Goal: Information Seeking & Learning: Check status

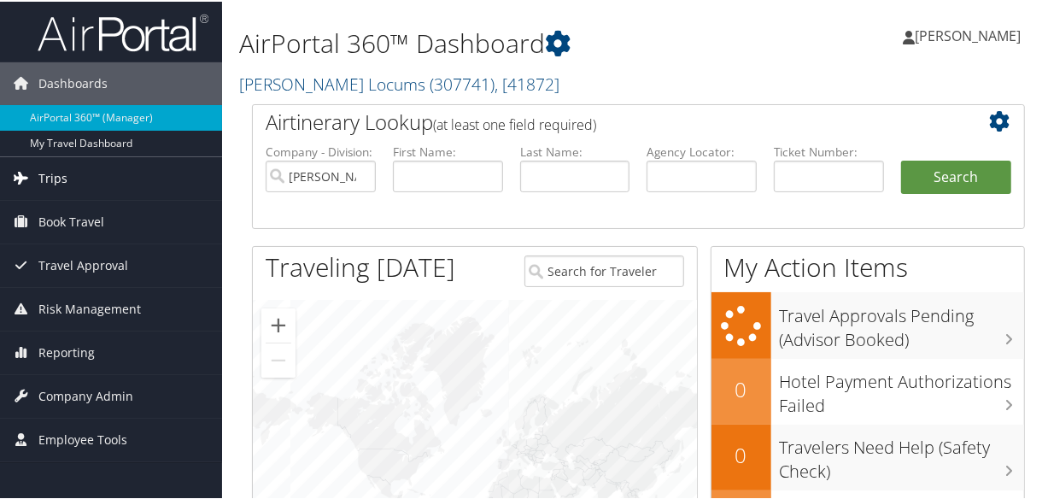
click at [77, 178] on link "Trips" at bounding box center [111, 176] width 222 height 43
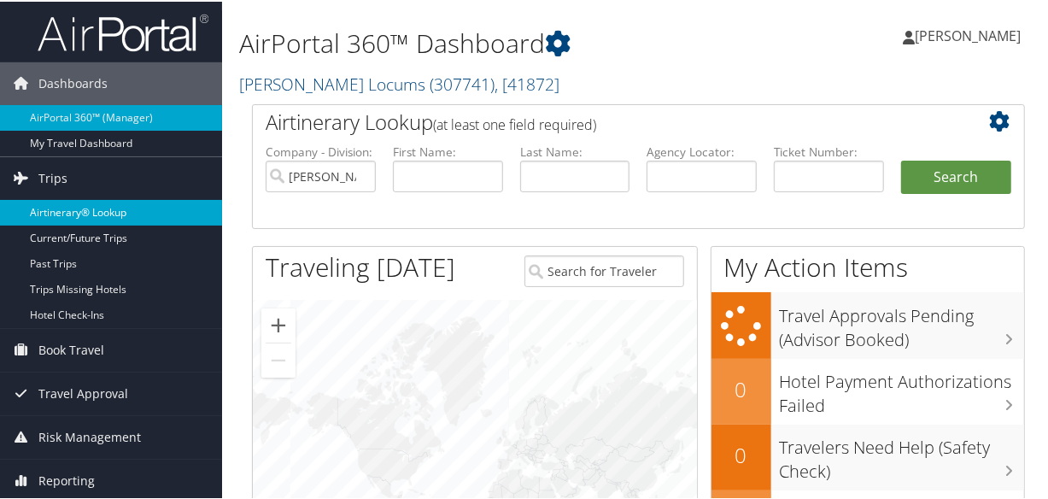
click at [89, 204] on link "Airtinerary® Lookup" at bounding box center [111, 211] width 222 height 26
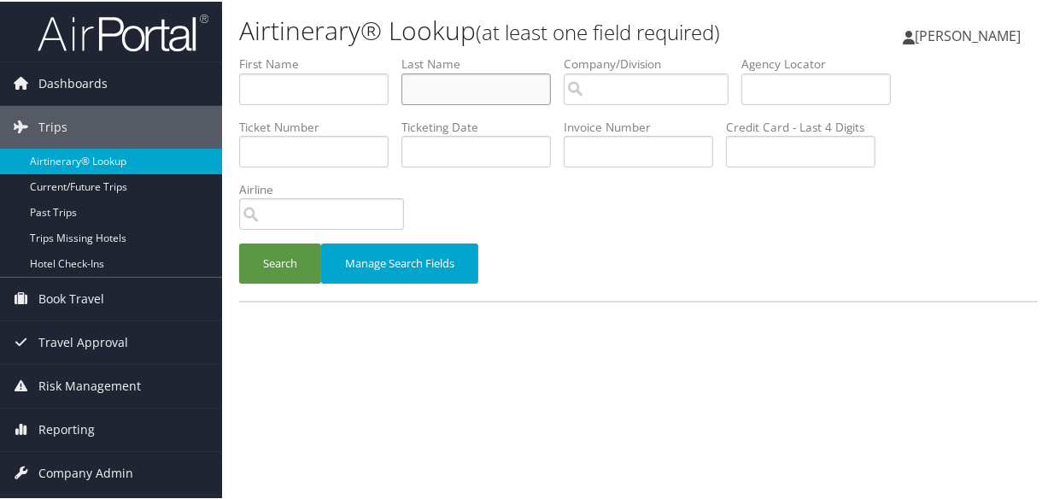
click at [465, 85] on input "text" at bounding box center [475, 88] width 149 height 32
type input "[PERSON_NAME]"
click at [239, 242] on button "Search" at bounding box center [280, 262] width 82 height 40
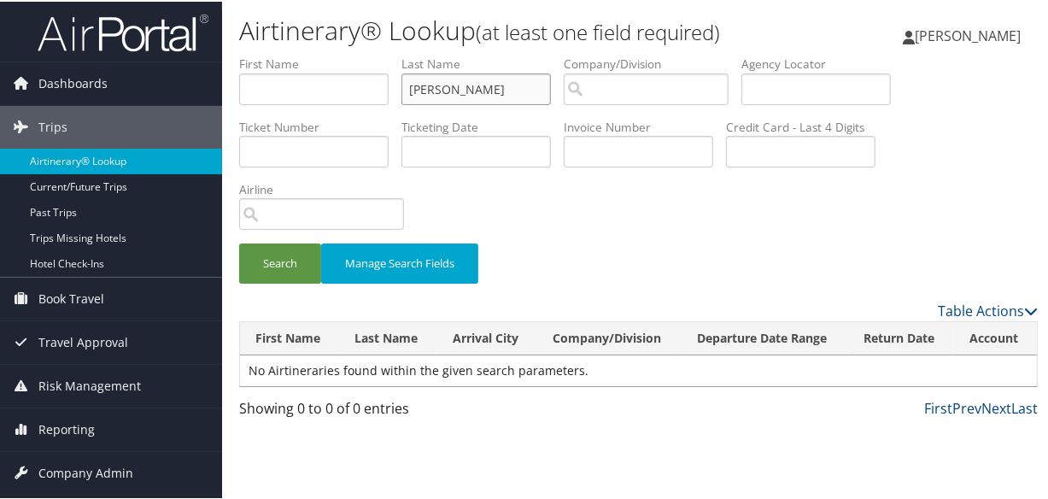
drag, startPoint x: 459, startPoint y: 85, endPoint x: 332, endPoint y: 82, distance: 126.4
click at [332, 54] on ul "First Name Last Name BUSH Departure City Arrival City Company/Division Airport/…" at bounding box center [638, 54] width 799 height 0
type input "COAXUM"
click at [239, 242] on button "Search" at bounding box center [280, 262] width 82 height 40
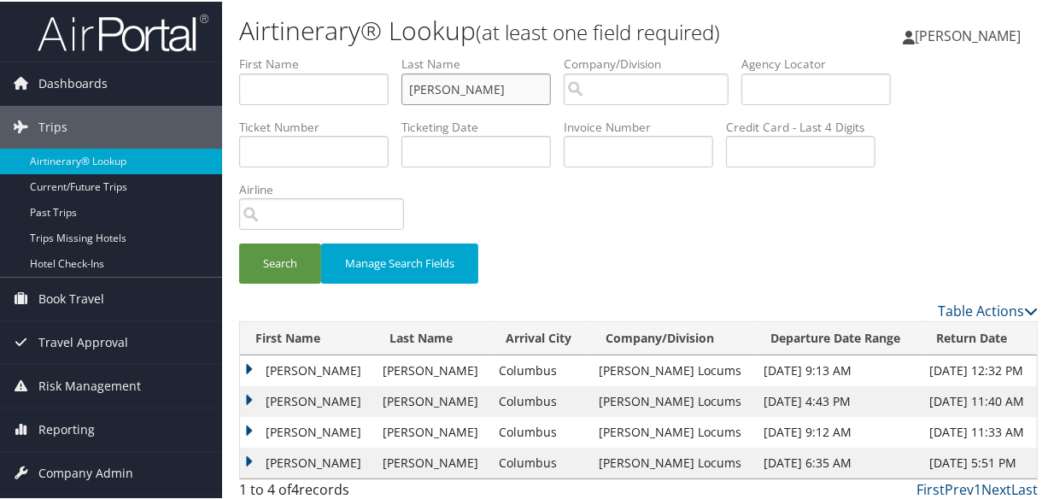
scroll to position [38, 0]
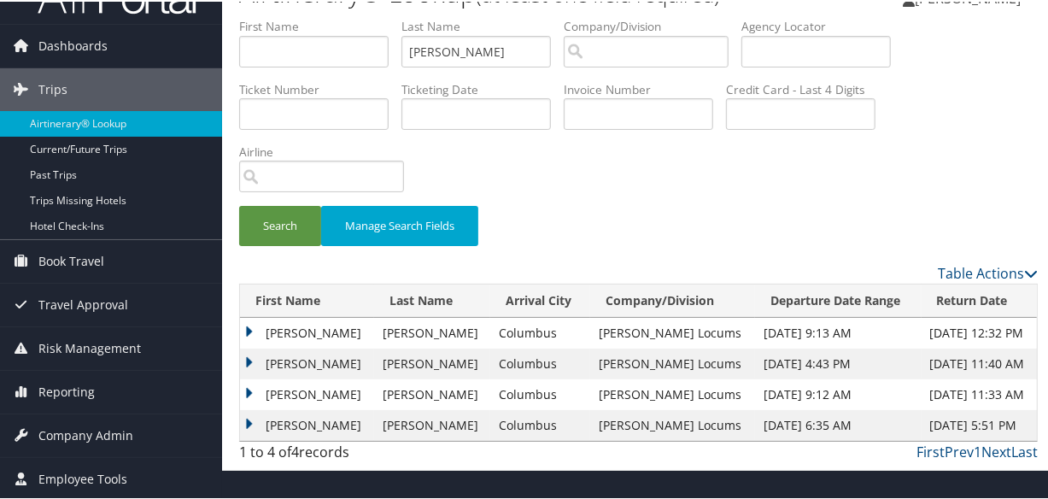
click at [248, 359] on td "Sharon" at bounding box center [307, 362] width 134 height 31
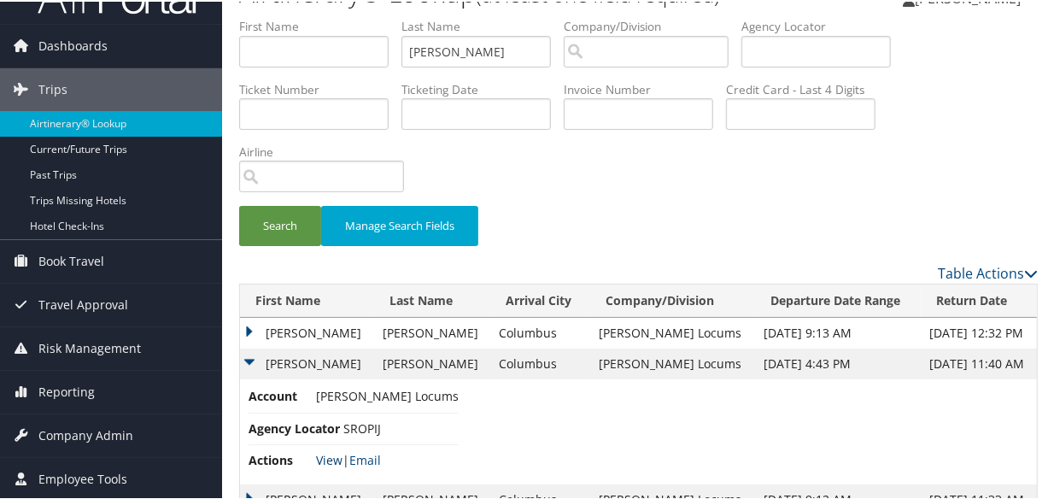
click at [325, 458] on link "View" at bounding box center [329, 458] width 26 height 16
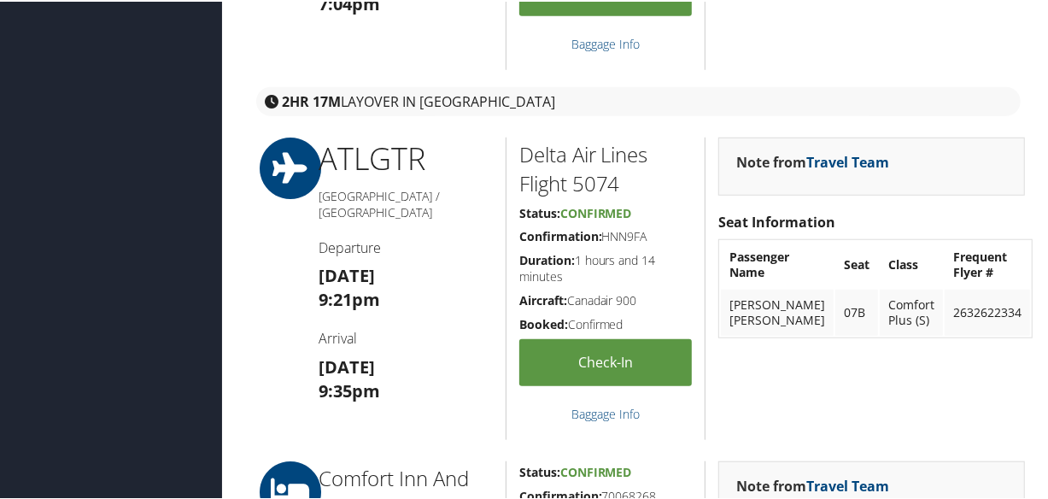
scroll to position [232, 0]
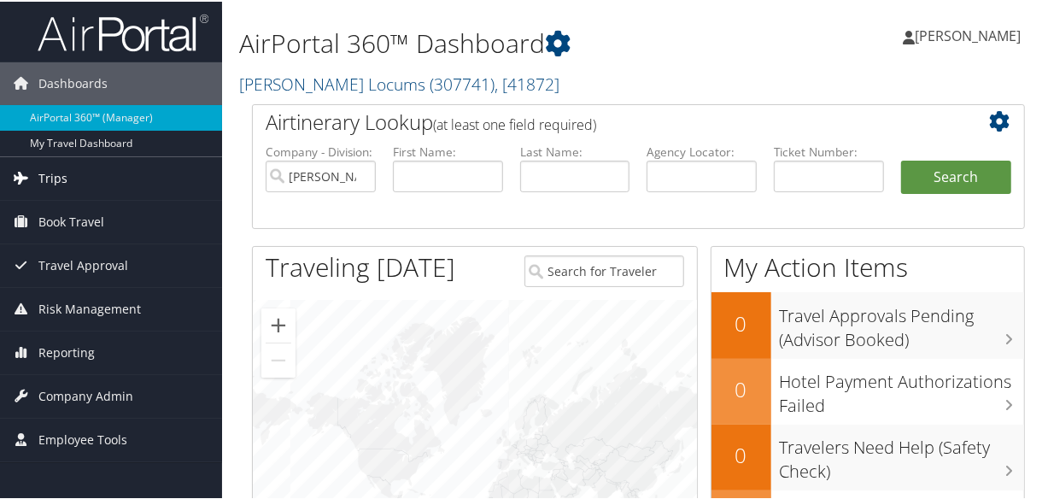
click at [79, 176] on link "Trips" at bounding box center [111, 176] width 222 height 43
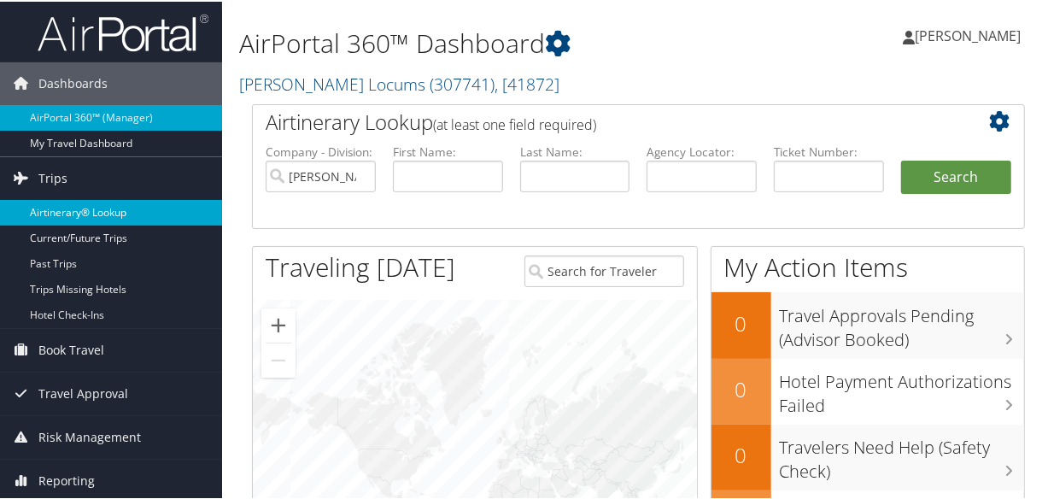
click at [73, 210] on link "Airtinerary® Lookup" at bounding box center [111, 211] width 222 height 26
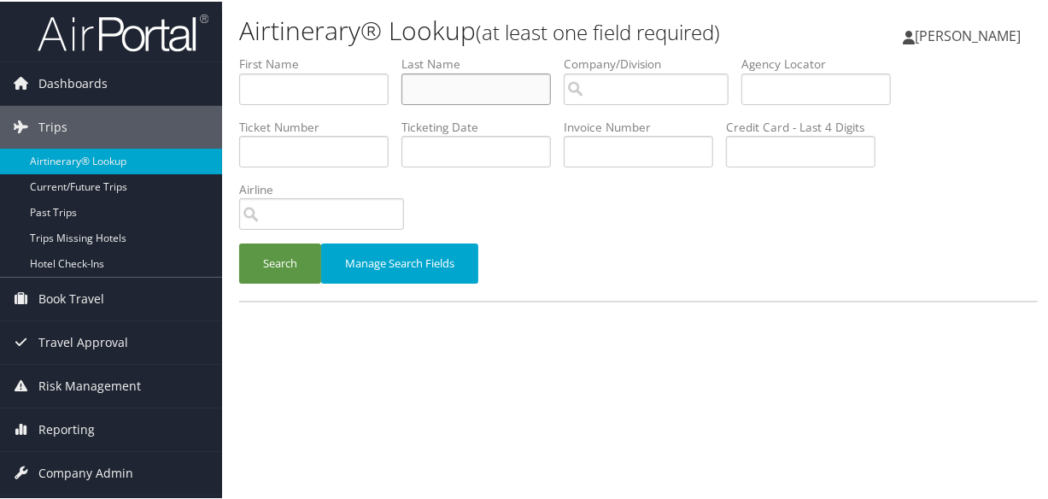
click at [444, 86] on input "text" at bounding box center [475, 88] width 149 height 32
type input "bochent"
click at [239, 242] on button "Search" at bounding box center [280, 262] width 82 height 40
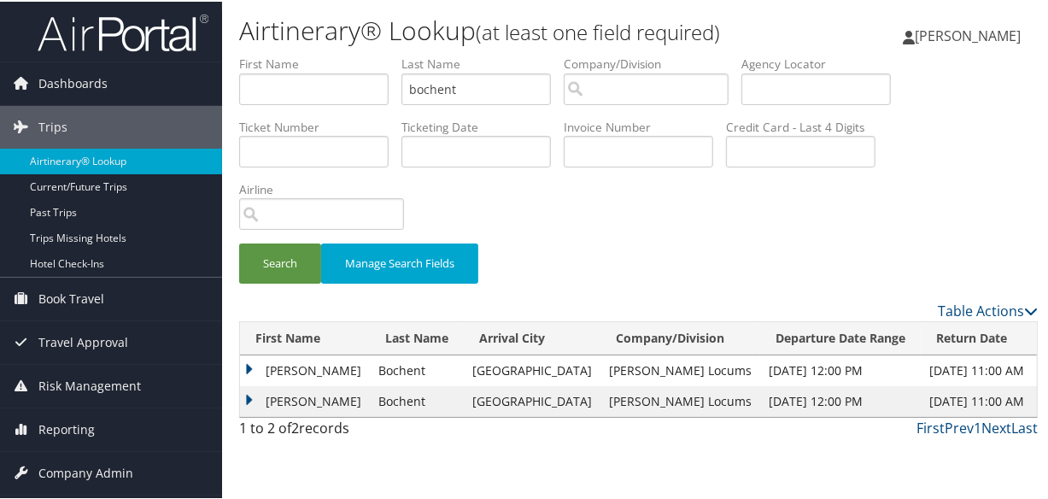
click at [243, 371] on td "Raphael" at bounding box center [305, 369] width 130 height 31
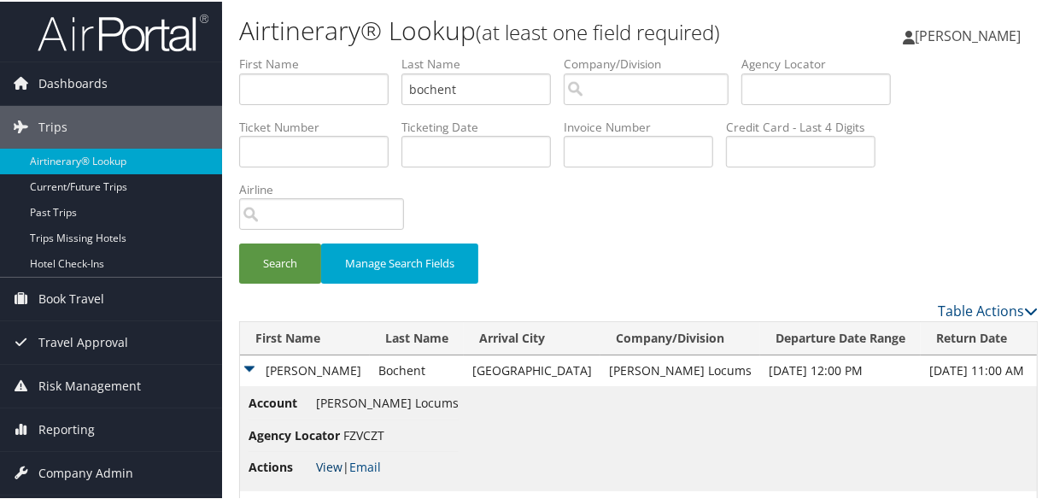
click at [325, 467] on link "View" at bounding box center [329, 465] width 26 height 16
drag, startPoint x: 507, startPoint y: 100, endPoint x: 332, endPoint y: 85, distance: 175.7
click at [332, 54] on ul "First Name Last Name bochent Departure City Arrival City Company/Division Airpo…" at bounding box center [638, 54] width 799 height 0
type input "AMIR"
click at [239, 242] on button "Search" at bounding box center [280, 262] width 82 height 40
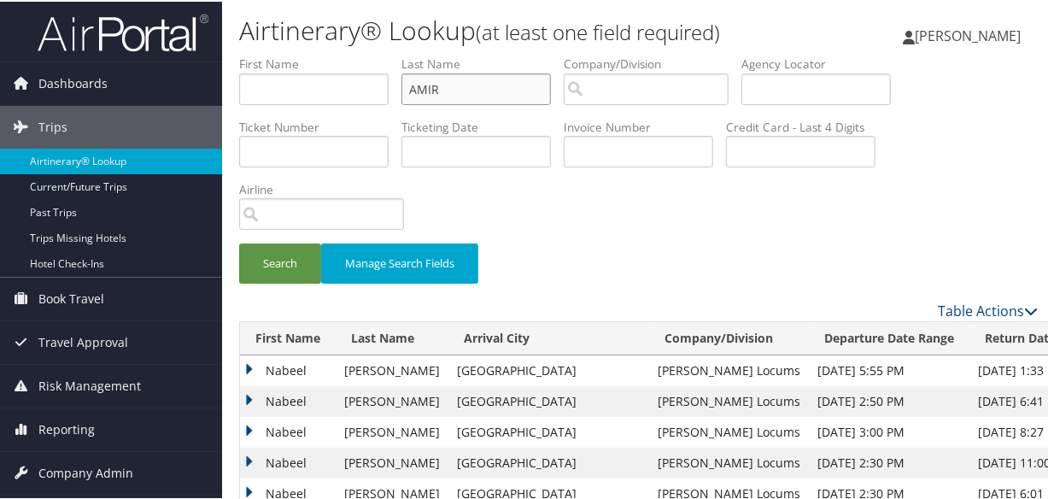
scroll to position [155, 0]
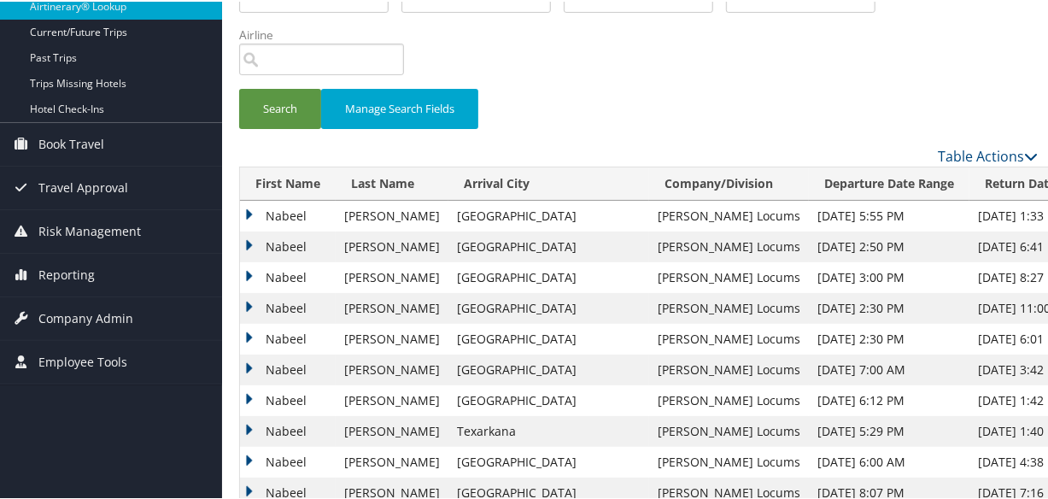
click at [242, 272] on td "Nabeel" at bounding box center [288, 275] width 96 height 31
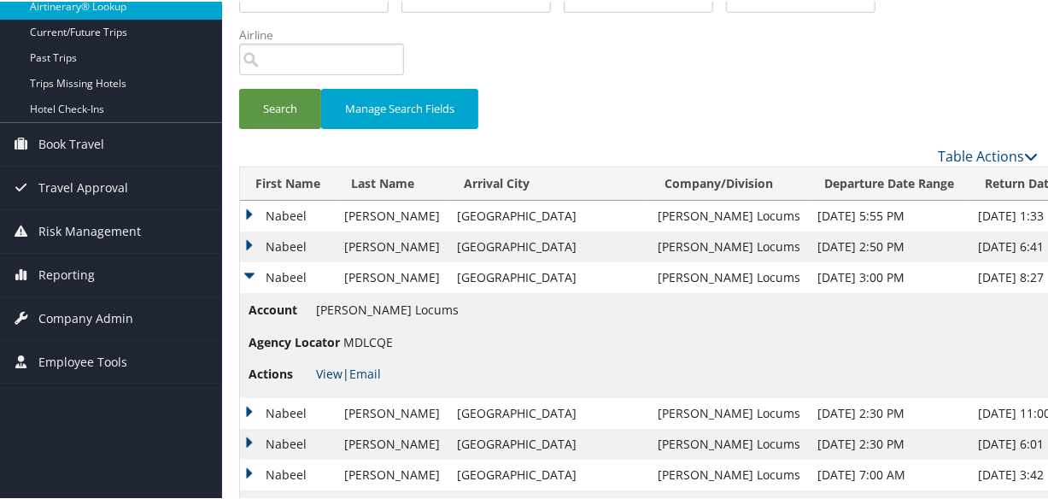
click at [334, 366] on link "View" at bounding box center [329, 372] width 26 height 16
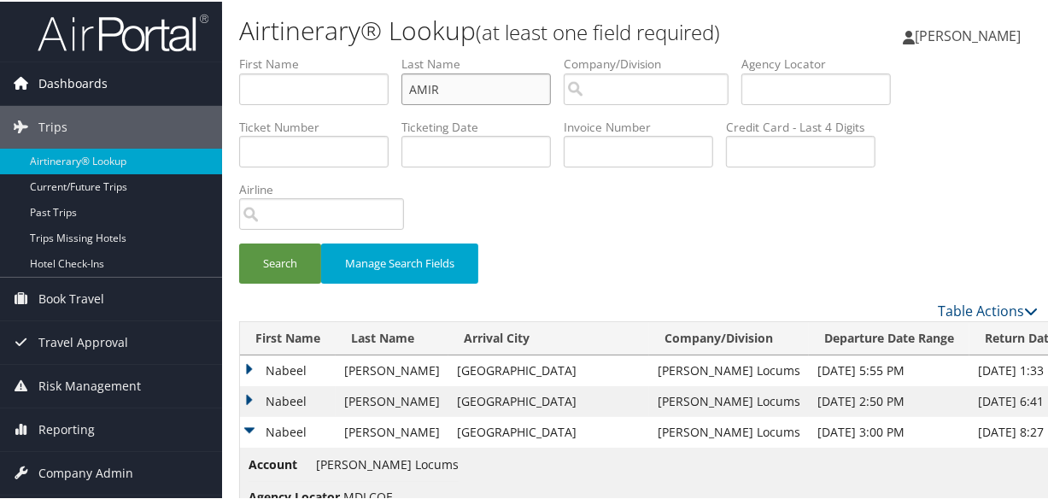
drag, startPoint x: 518, startPoint y: 87, endPoint x: 207, endPoint y: 82, distance: 310.9
type input "CLEVENGER"
click at [239, 242] on button "Search" at bounding box center [280, 262] width 82 height 40
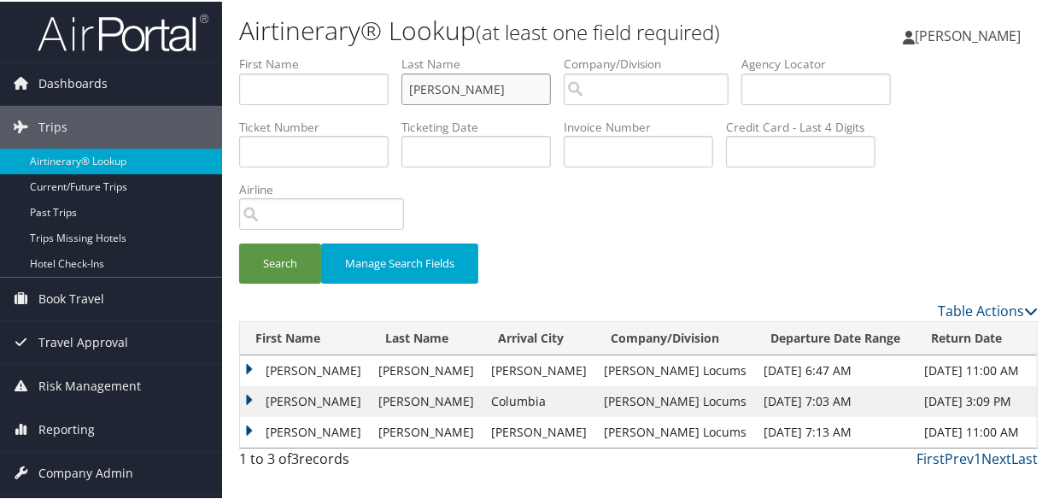
scroll to position [38, 0]
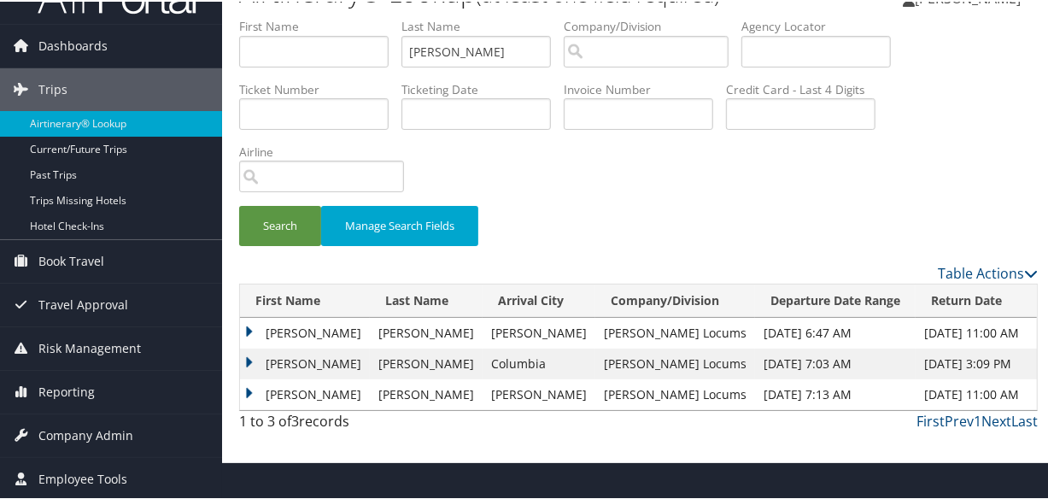
click at [252, 325] on td "Jeffrey" at bounding box center [305, 331] width 130 height 31
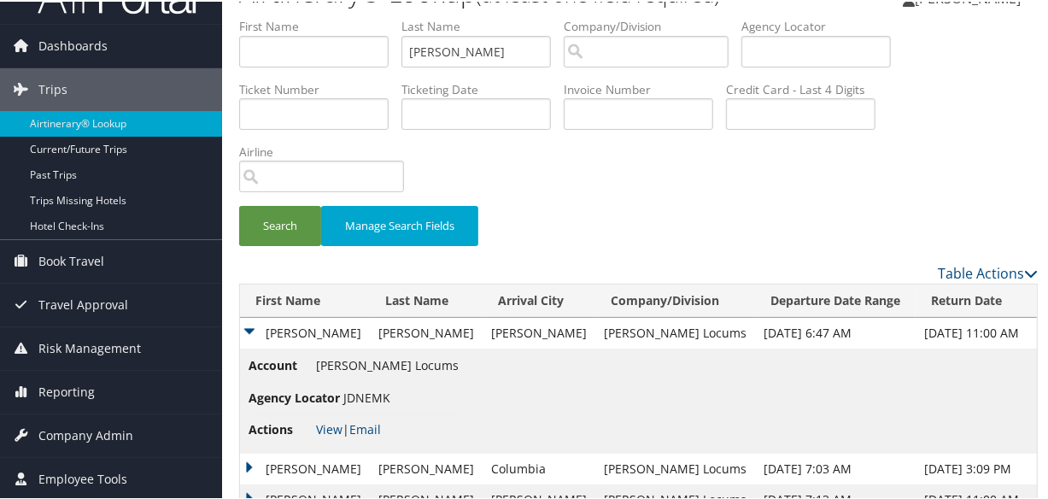
click at [249, 464] on td "Jeffrey" at bounding box center [305, 467] width 130 height 31
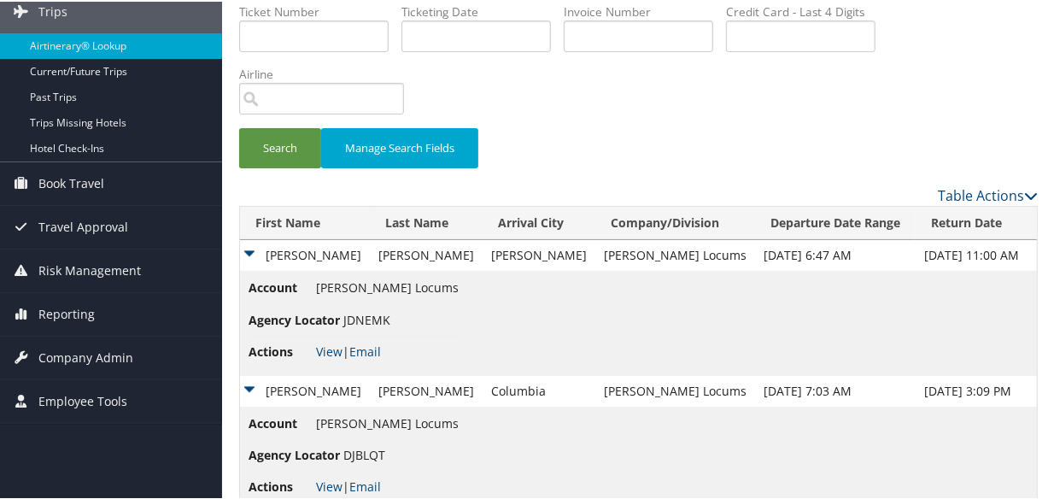
scroll to position [184, 0]
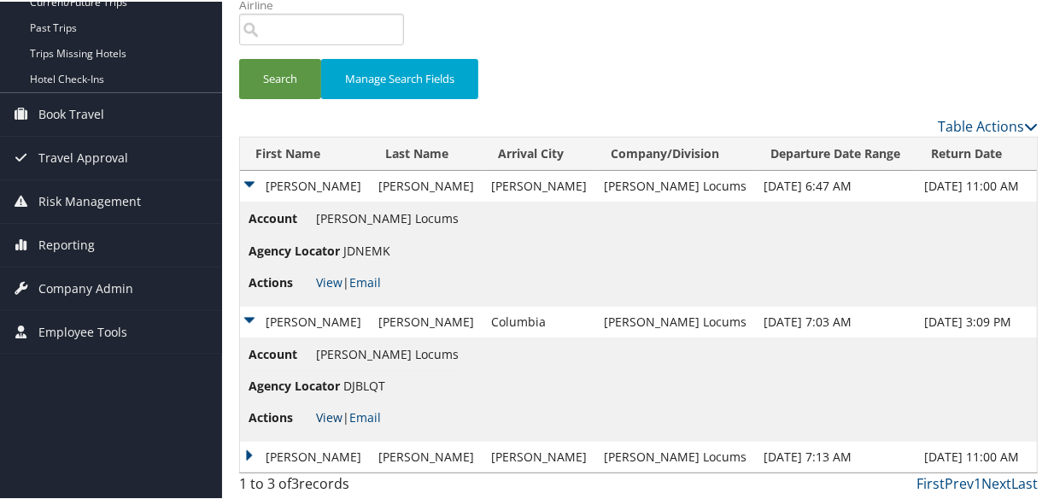
click at [321, 417] on link "View" at bounding box center [329, 415] width 26 height 16
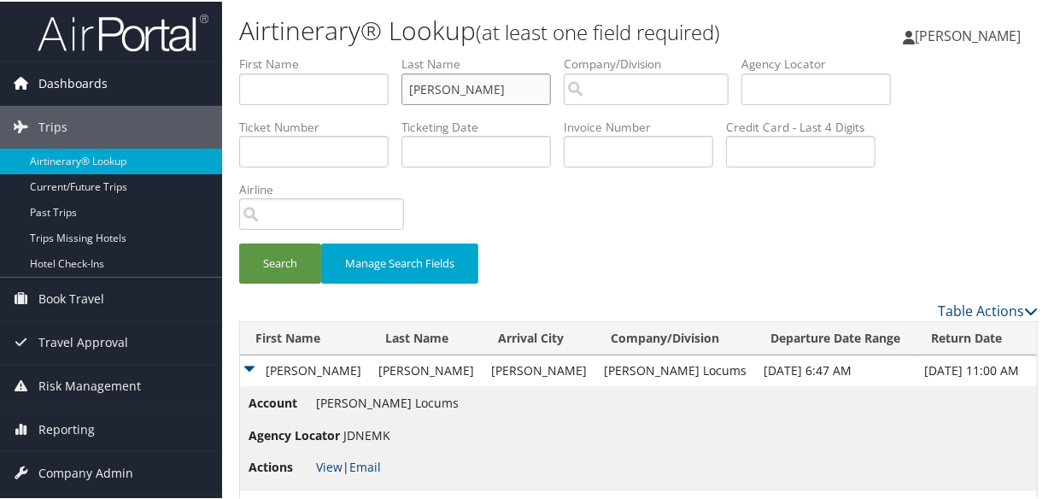
drag, startPoint x: 510, startPoint y: 85, endPoint x: 212, endPoint y: 90, distance: 298.1
click at [211, 91] on div "Dashboards AirPortal 360™ (Manager) My Travel Dashboard Trips Airtinerary® Look…" at bounding box center [527, 342] width 1055 height 685
type input "SCHMOKER"
click at [239, 242] on button "Search" at bounding box center [280, 262] width 82 height 40
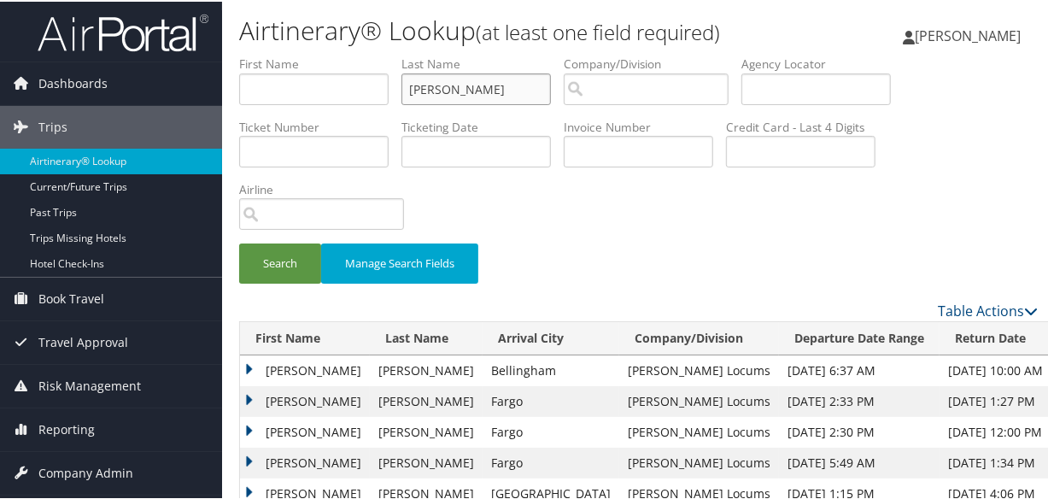
scroll to position [130, 0]
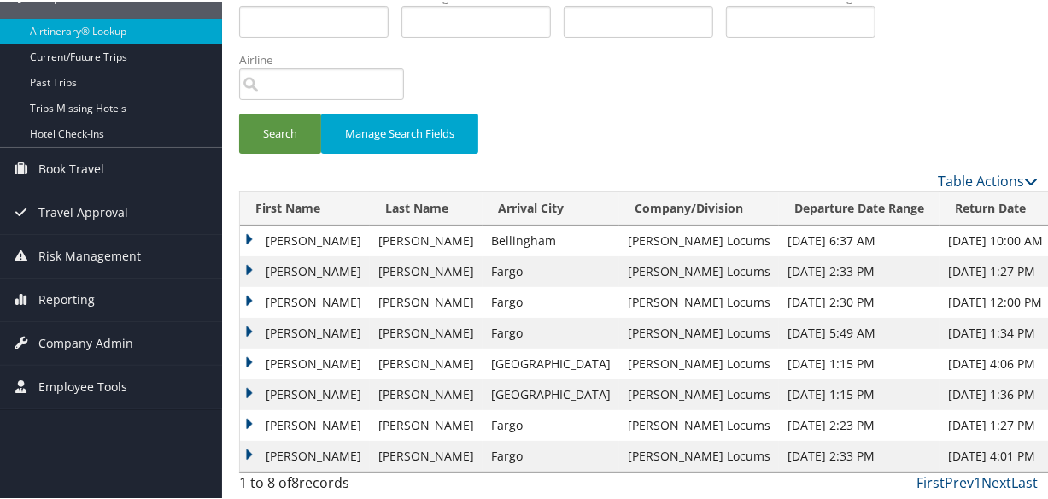
click at [245, 262] on td "Joseph" at bounding box center [305, 269] width 130 height 31
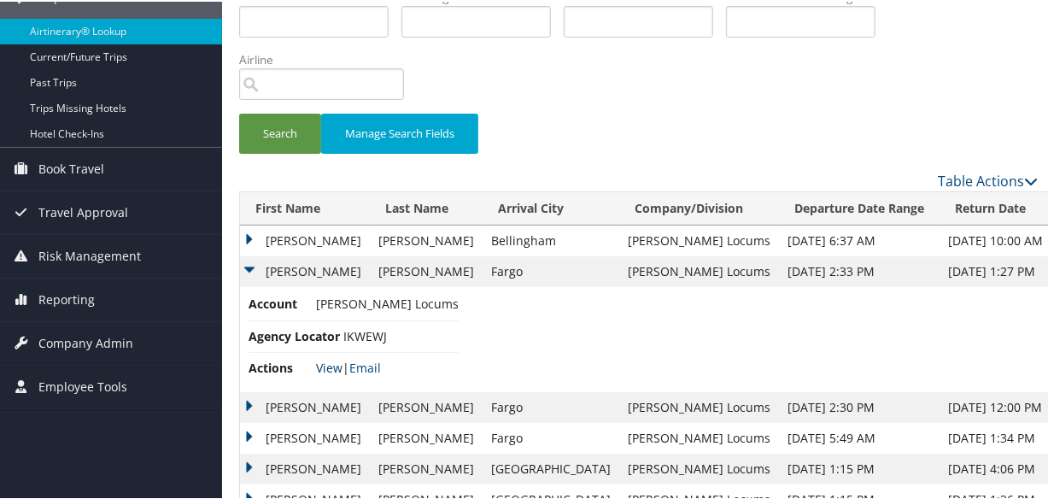
click at [326, 367] on link "View" at bounding box center [329, 366] width 26 height 16
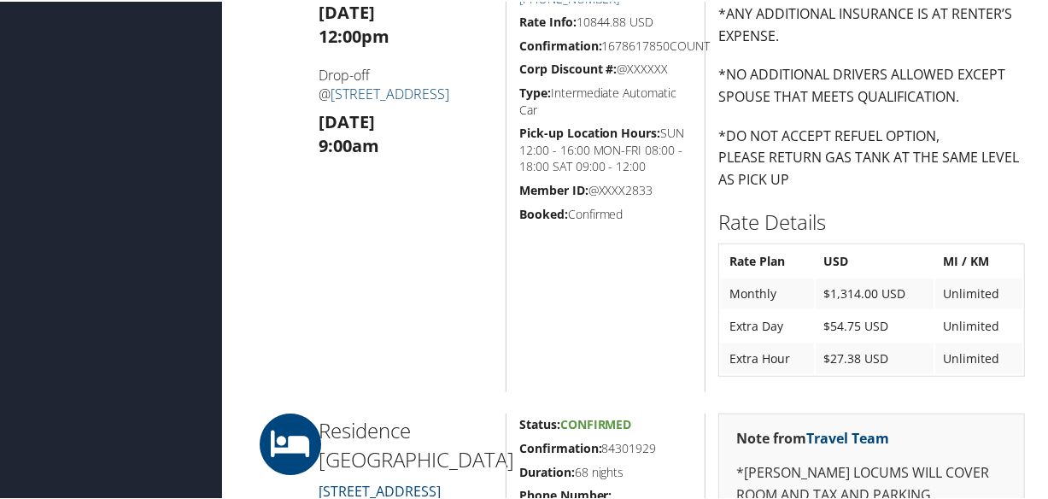
scroll to position [469, 0]
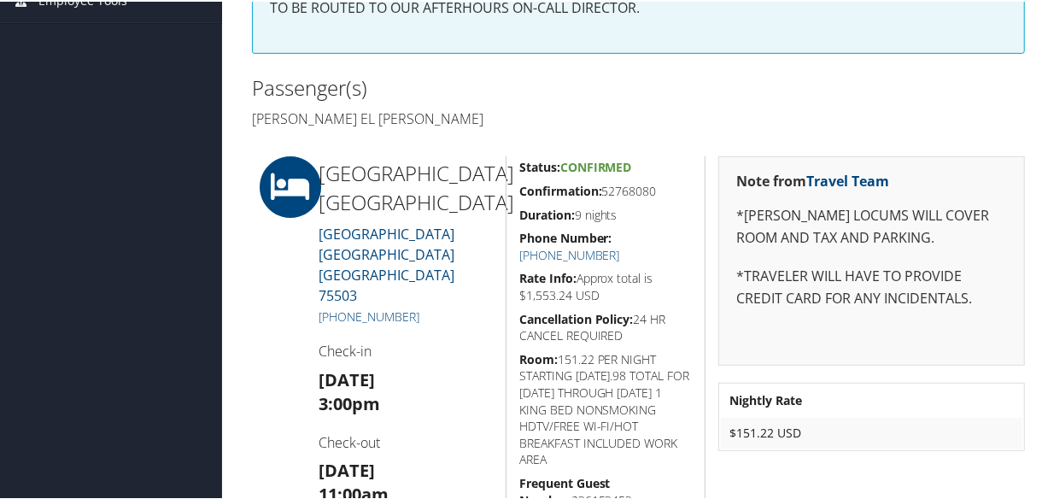
scroll to position [77, 0]
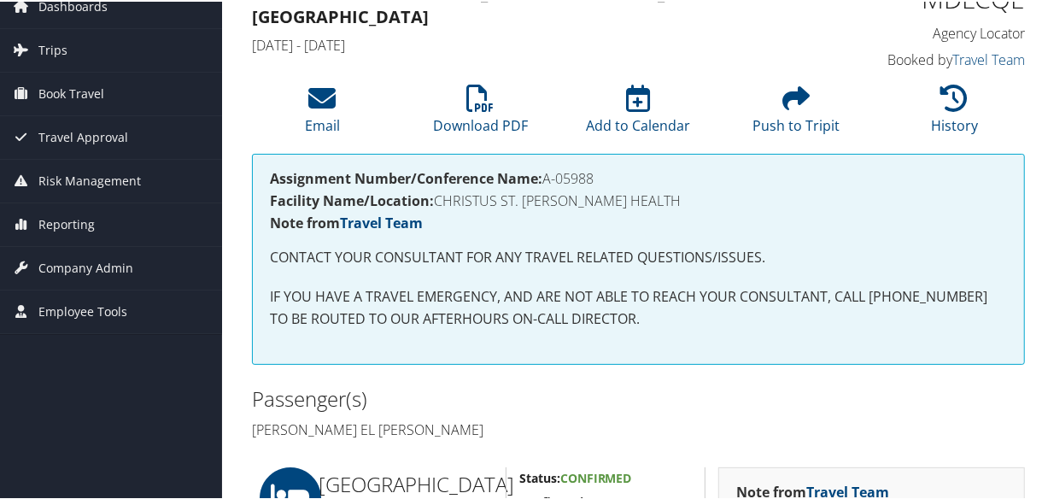
drag, startPoint x: 614, startPoint y: 167, endPoint x: 547, endPoint y: 172, distance: 67.7
click at [547, 172] on div "Assignment Number/Conference Name: A-05988 Facility Name/Location: CHRISTUS ST.…" at bounding box center [638, 257] width 773 height 211
copy h4 "A-05988"
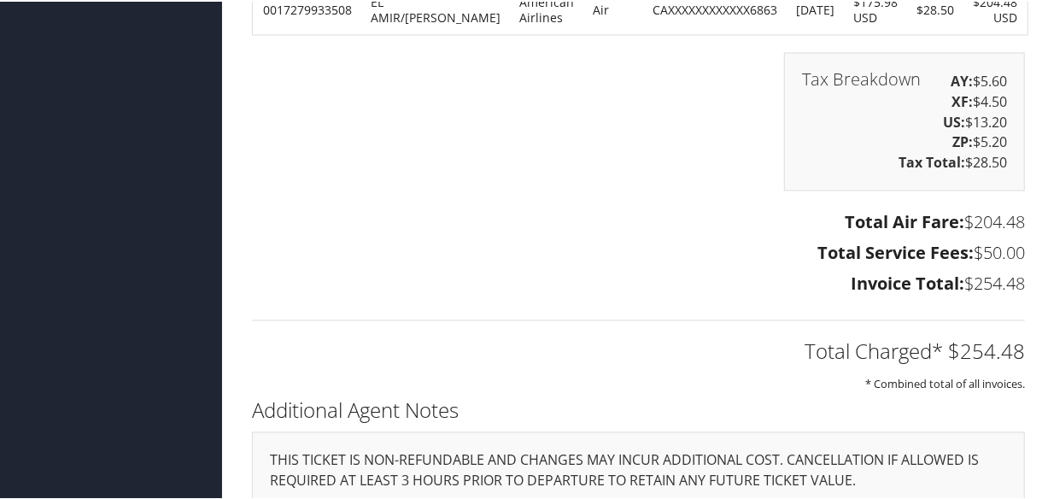
scroll to position [1939, 0]
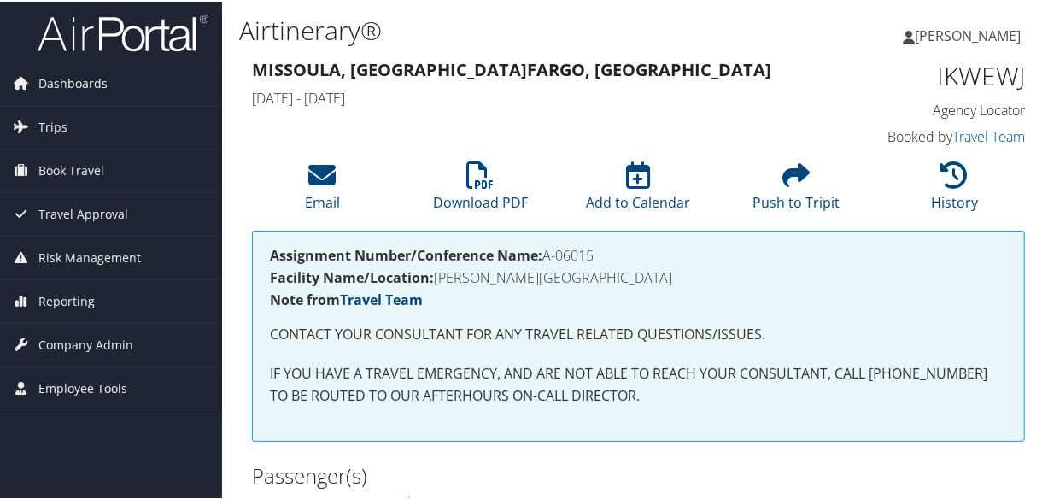
drag, startPoint x: 599, startPoint y: 254, endPoint x: 547, endPoint y: 259, distance: 51.4
click at [547, 259] on h4 "Assignment Number/Conference Name: A-06015" at bounding box center [638, 254] width 737 height 14
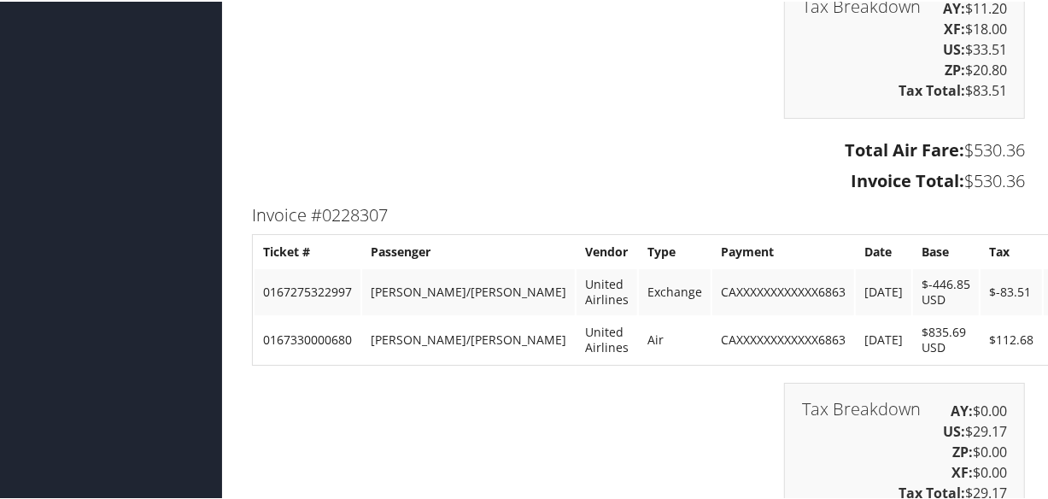
scroll to position [3800, 0]
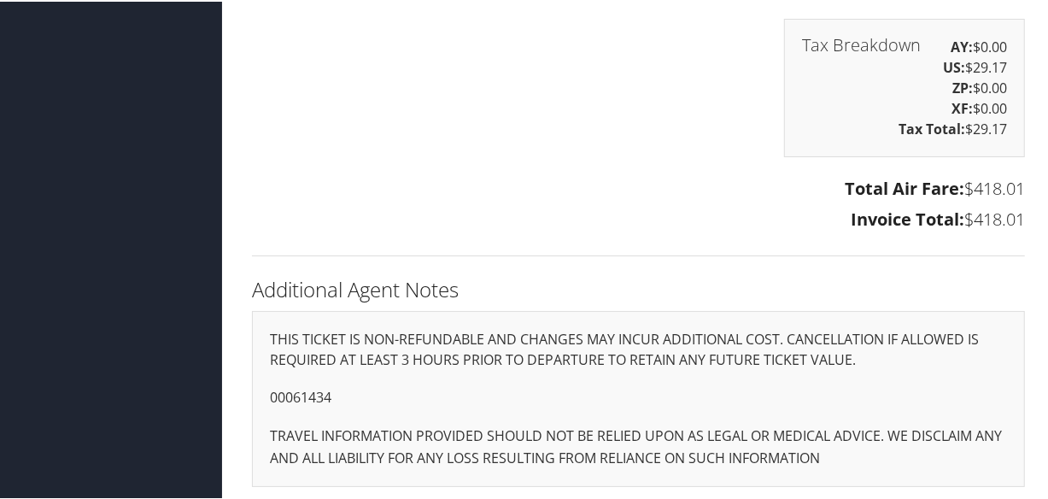
scroll to position [3800, 0]
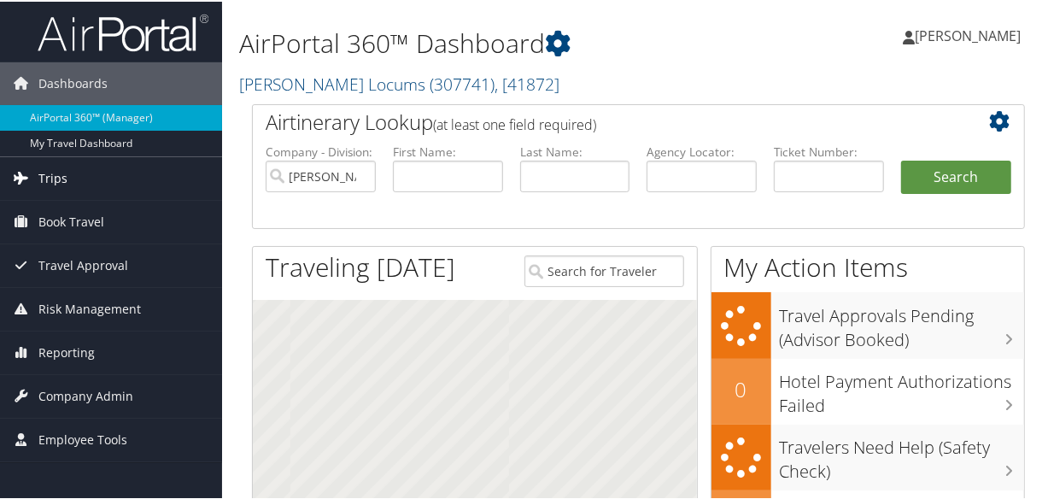
click at [44, 170] on span "Trips" at bounding box center [52, 176] width 29 height 43
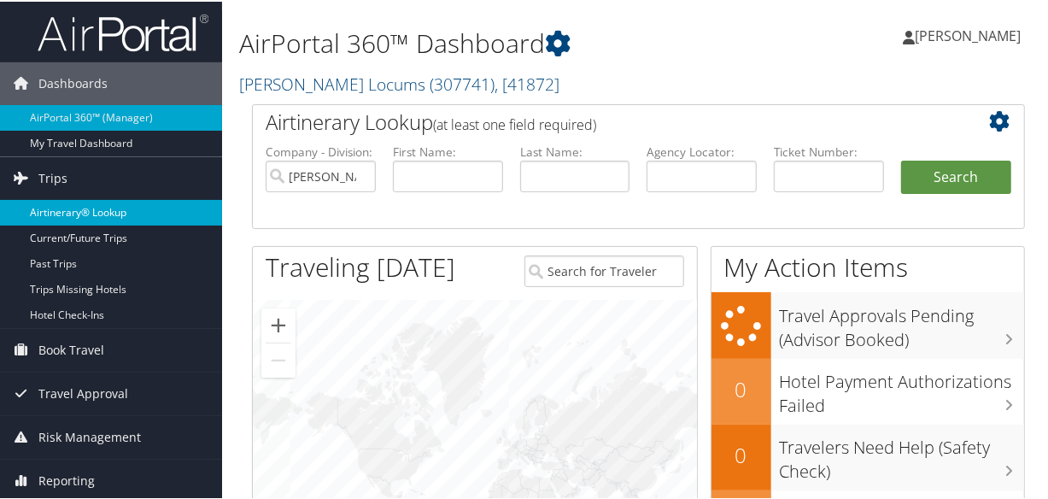
click at [93, 204] on link "Airtinerary® Lookup" at bounding box center [111, 211] width 222 height 26
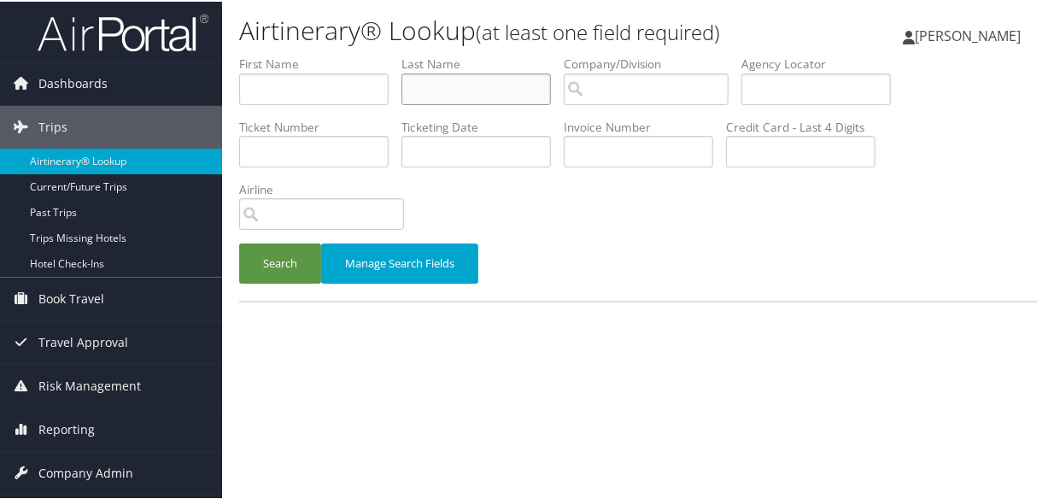
click at [495, 88] on input "text" at bounding box center [475, 88] width 149 height 32
type input "[PERSON_NAME]"
click at [239, 242] on button "Search" at bounding box center [280, 262] width 82 height 40
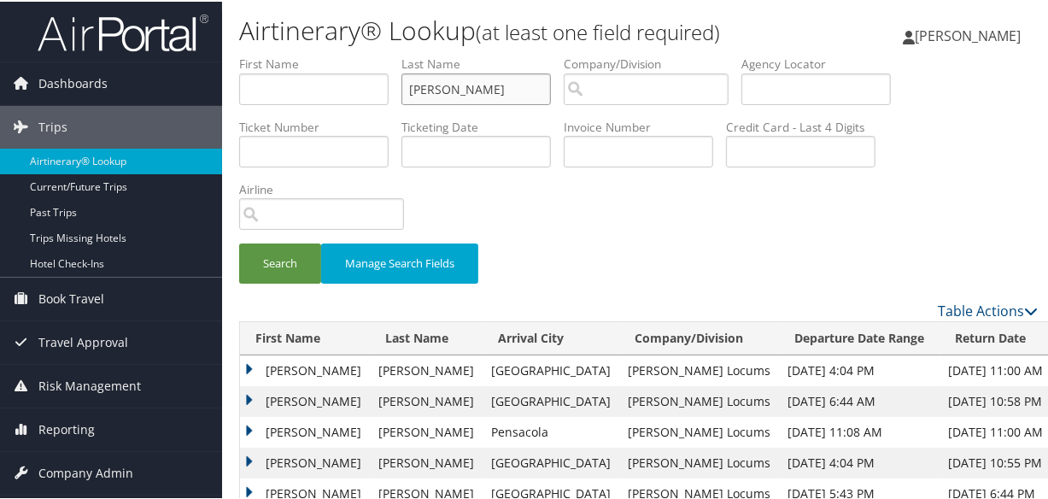
scroll to position [232, 0]
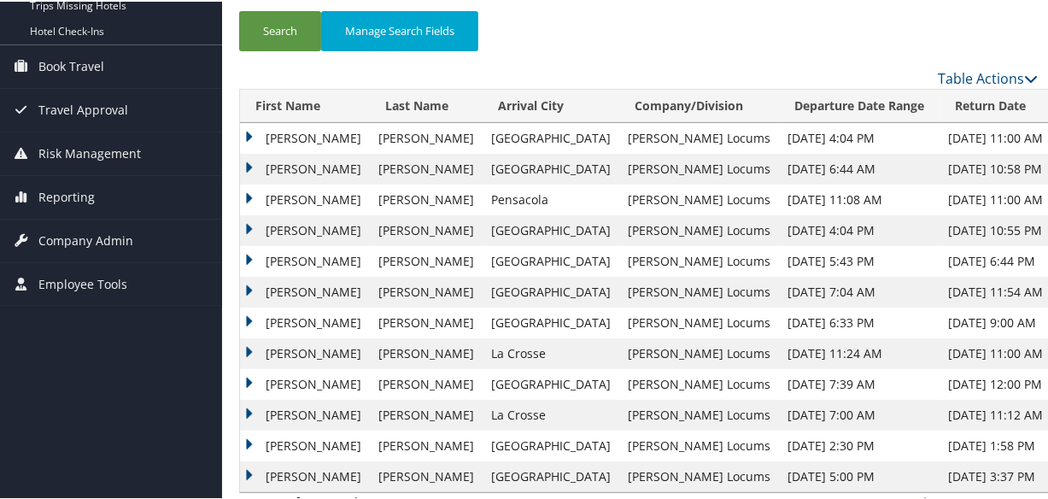
click at [255, 190] on td "Mary" at bounding box center [305, 198] width 130 height 31
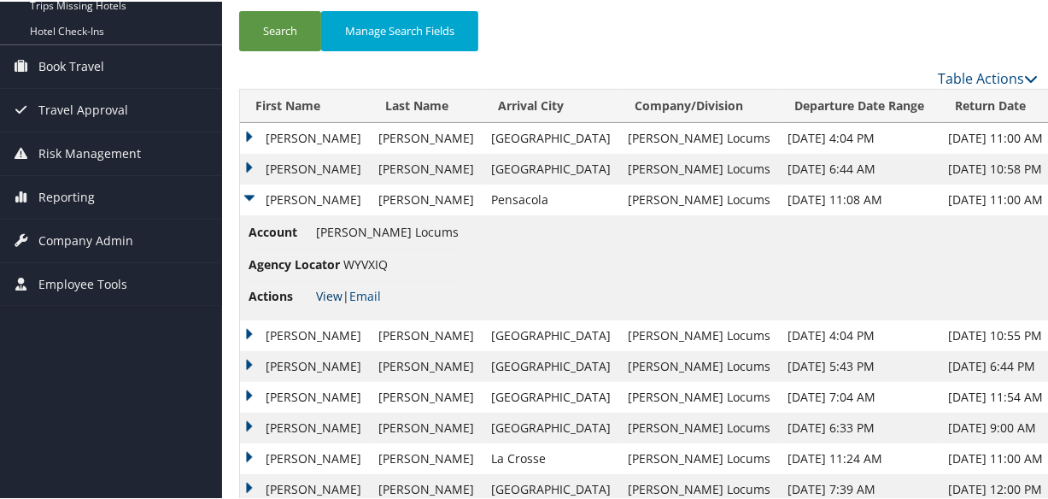
click at [321, 295] on link "View" at bounding box center [329, 294] width 26 height 16
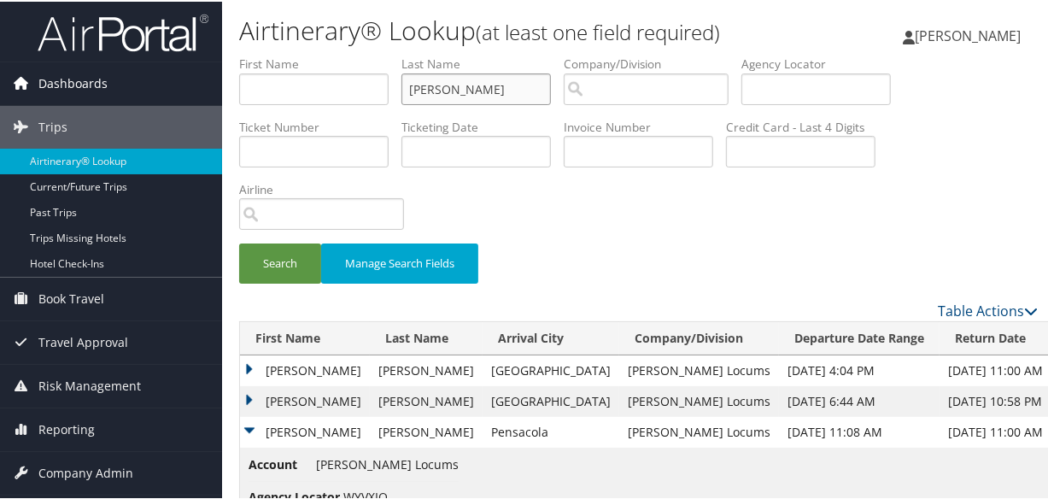
drag, startPoint x: 211, startPoint y: 76, endPoint x: 126, endPoint y: 68, distance: 84.9
click at [126, 68] on div "Dashboards AirPortal 360™ (Manager) My Travel Dashboard Trips Airtinerary® Look…" at bounding box center [527, 428] width 1055 height 857
type input "amir"
click at [239, 242] on button "Search" at bounding box center [280, 262] width 82 height 40
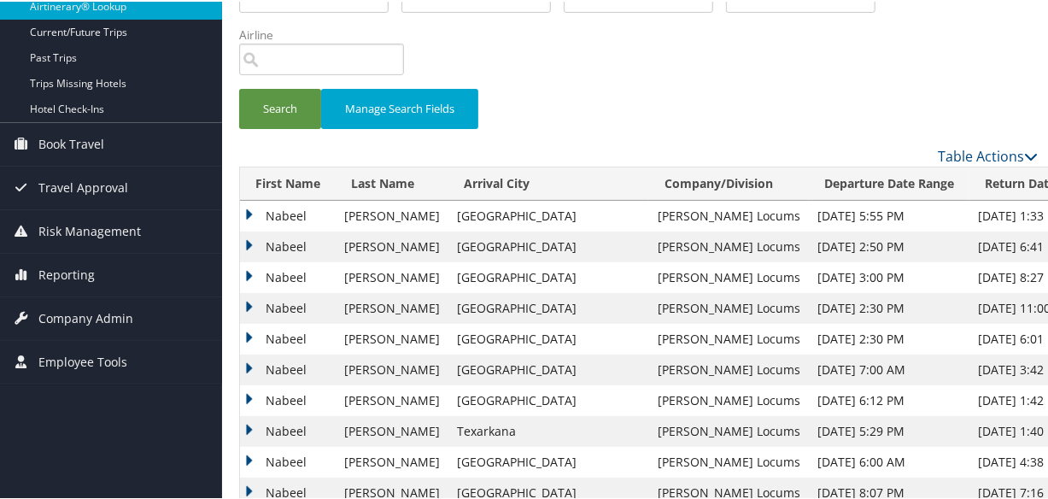
scroll to position [232, 0]
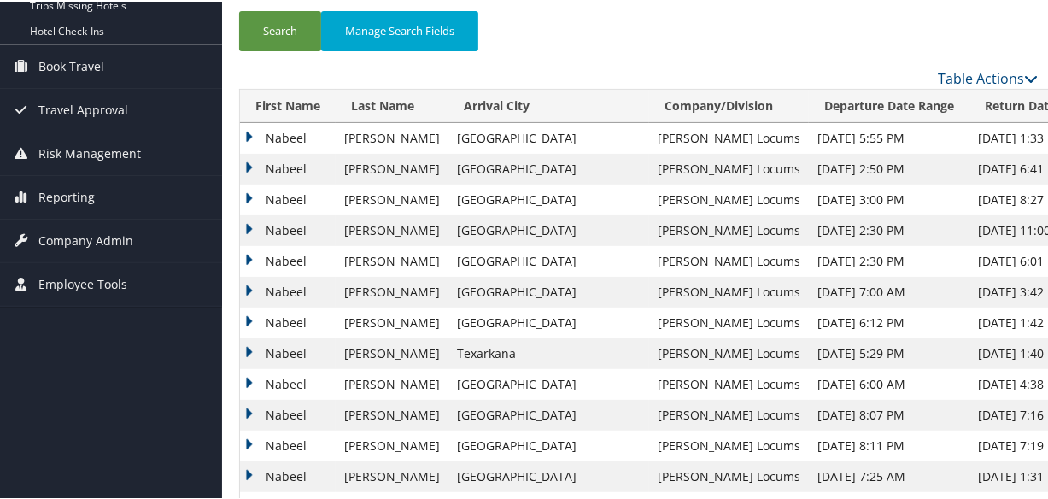
click at [251, 196] on td "Nabeel" at bounding box center [288, 198] width 96 height 31
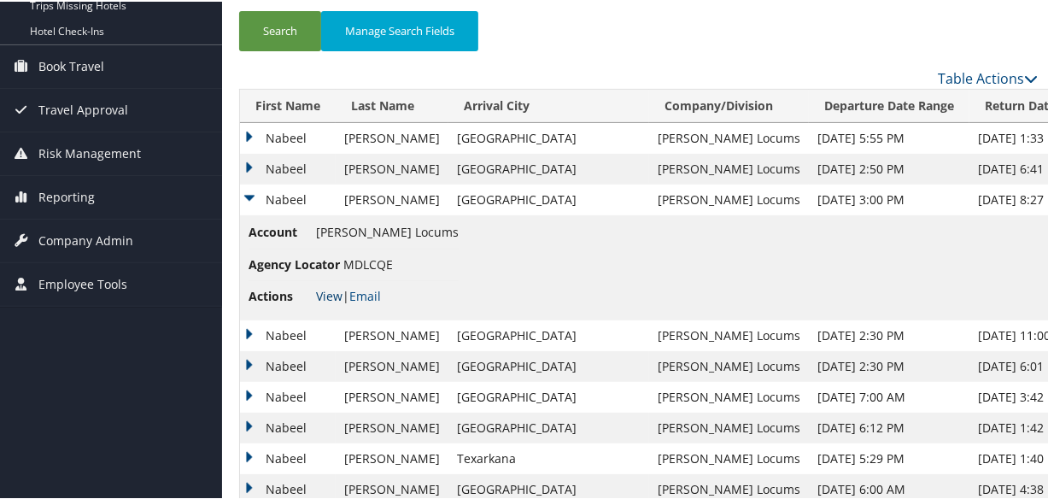
click at [332, 290] on link "View" at bounding box center [329, 294] width 26 height 16
click at [246, 332] on td "Nabeel" at bounding box center [288, 334] width 96 height 31
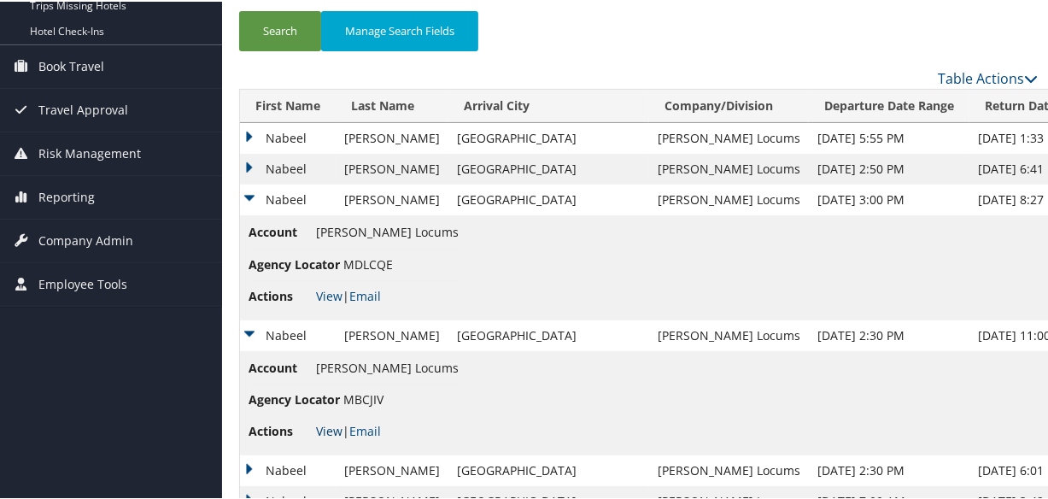
click at [332, 434] on link "View" at bounding box center [329, 429] width 26 height 16
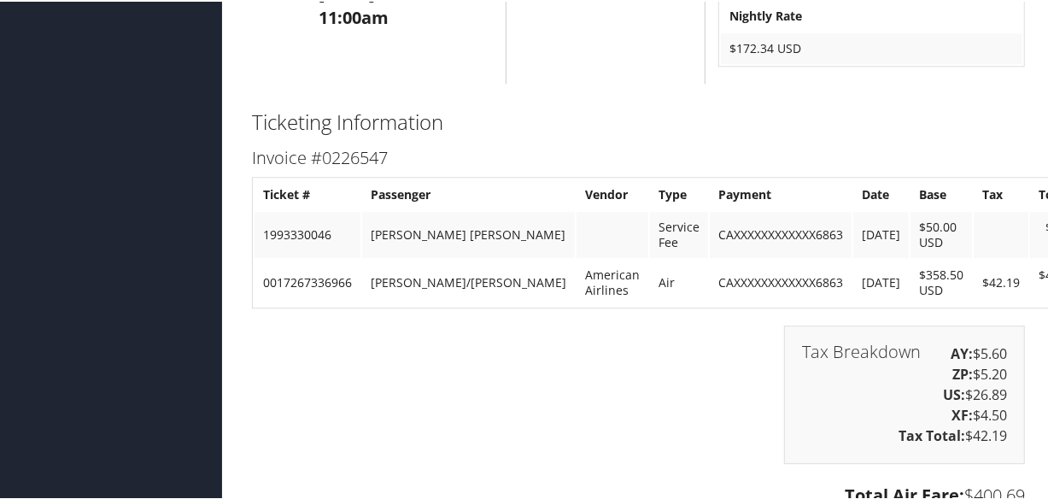
scroll to position [3033, 0]
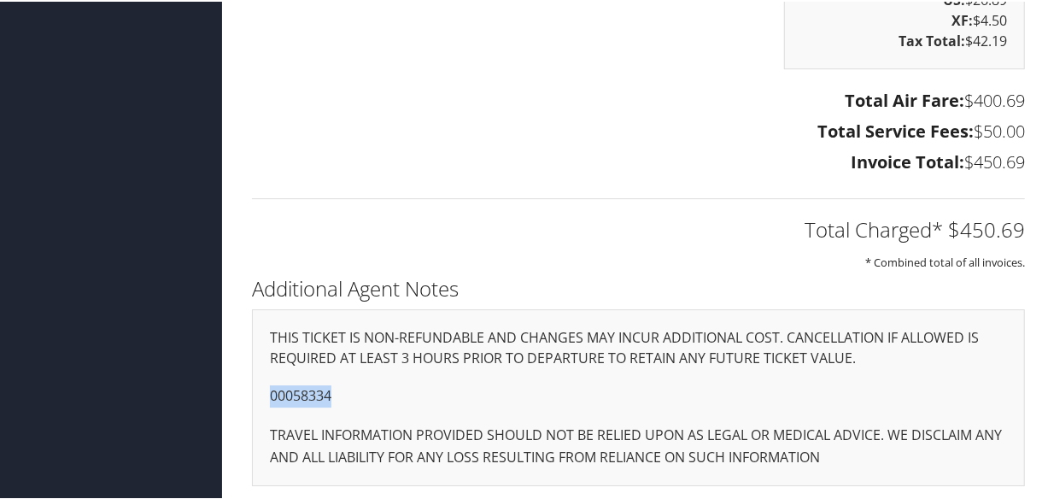
drag, startPoint x: 342, startPoint y: 385, endPoint x: 541, endPoint y: 434, distance: 205.7
copy p "00058334"
click at [357, 395] on p "00058334" at bounding box center [638, 394] width 737 height 22
drag, startPoint x: 350, startPoint y: 390, endPoint x: 214, endPoint y: 380, distance: 137.0
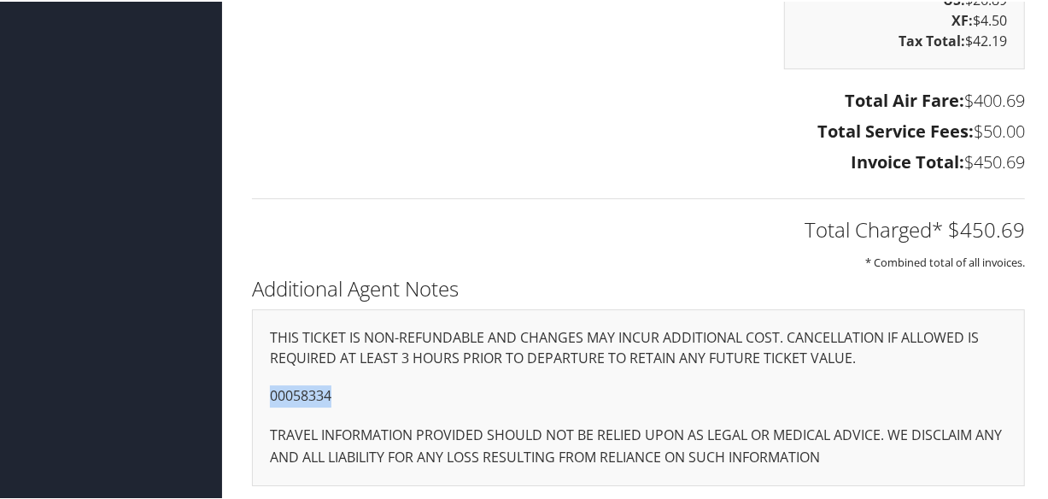
copy p "00058334"
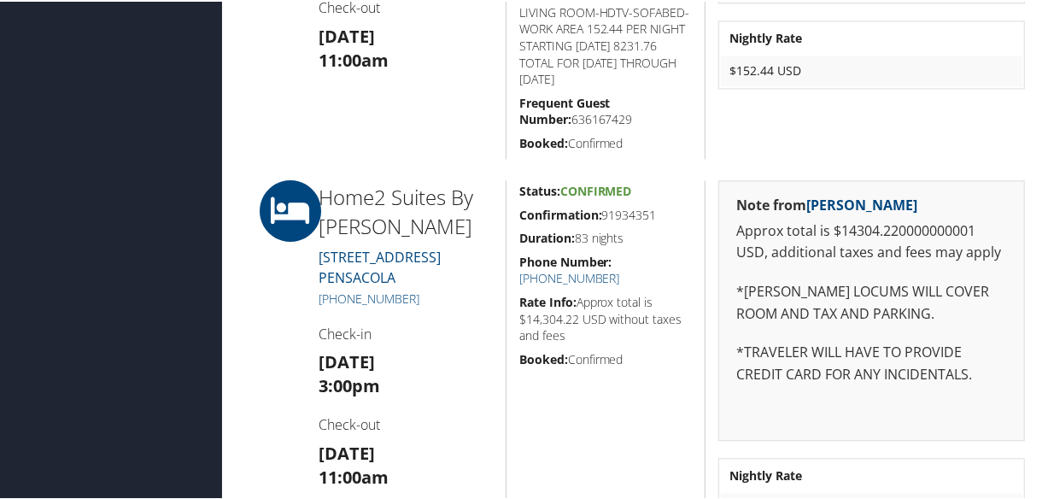
scroll to position [2102, 0]
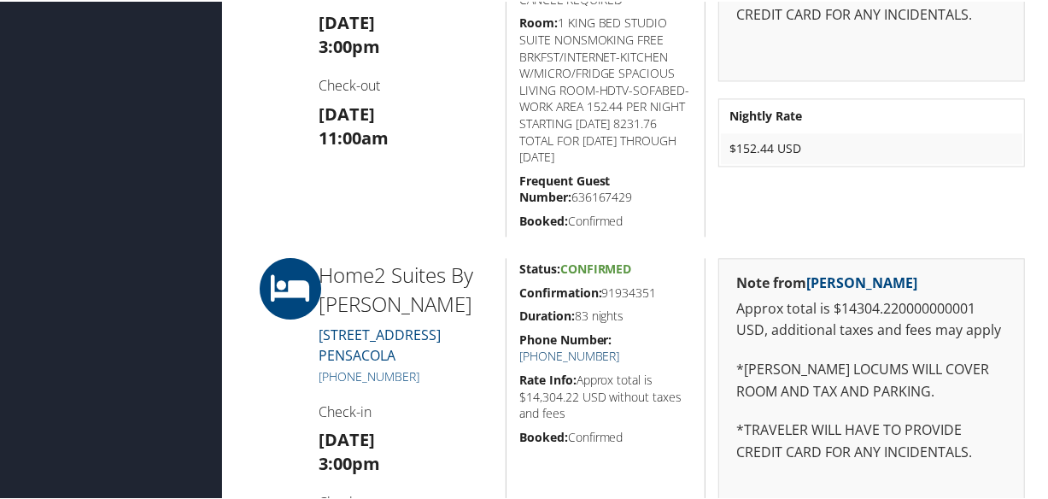
click at [620, 346] on link "[PHONE_NUMBER]" at bounding box center [569, 354] width 101 height 16
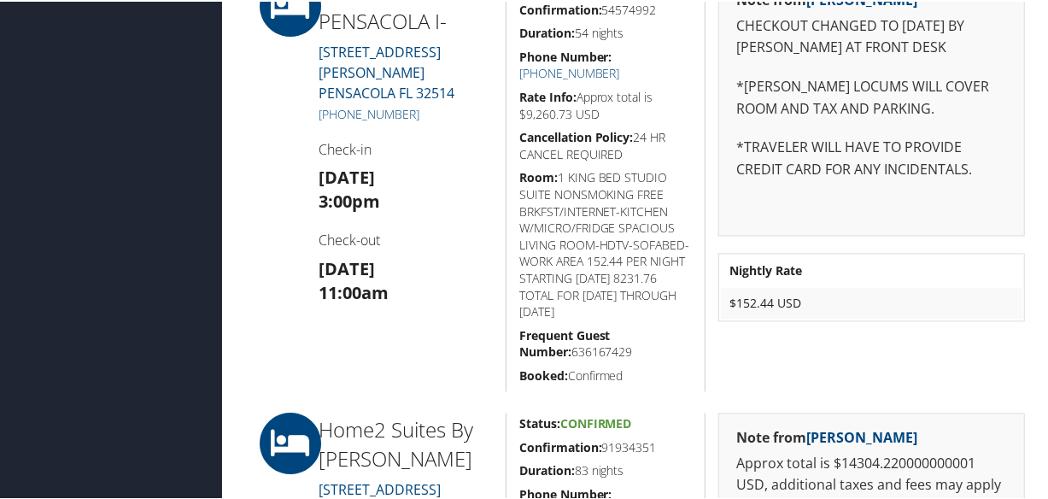
scroll to position [2179, 0]
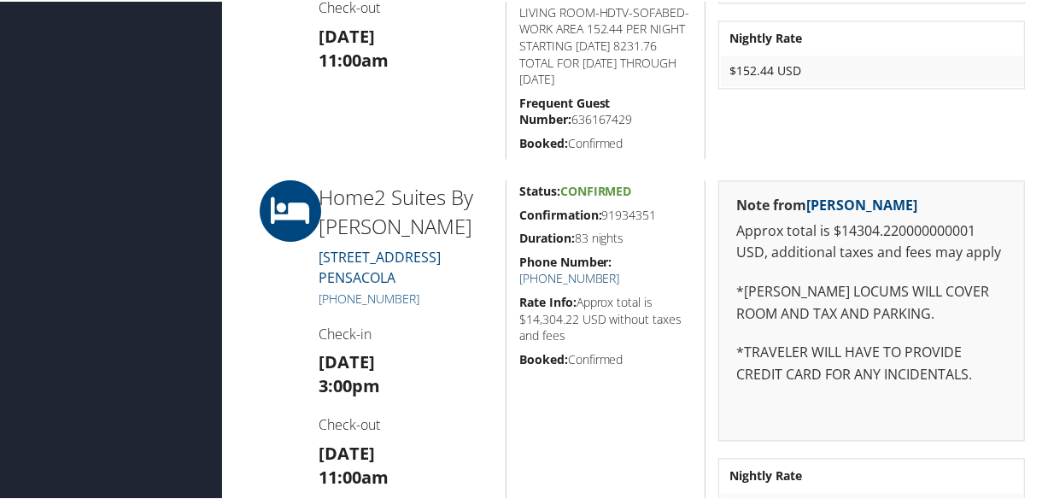
click at [620, 268] on link "[PHONE_NUMBER]" at bounding box center [569, 276] width 101 height 16
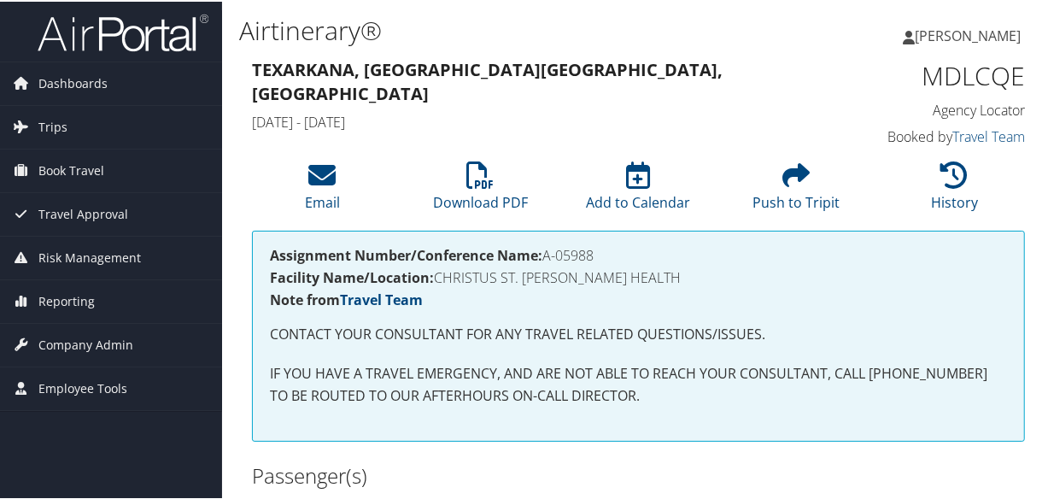
drag, startPoint x: 598, startPoint y: 249, endPoint x: 547, endPoint y: 257, distance: 51.0
click at [547, 257] on h4 "Assignment Number/Conference Name: A-05988" at bounding box center [638, 254] width 737 height 14
copy h4 "A-05988"
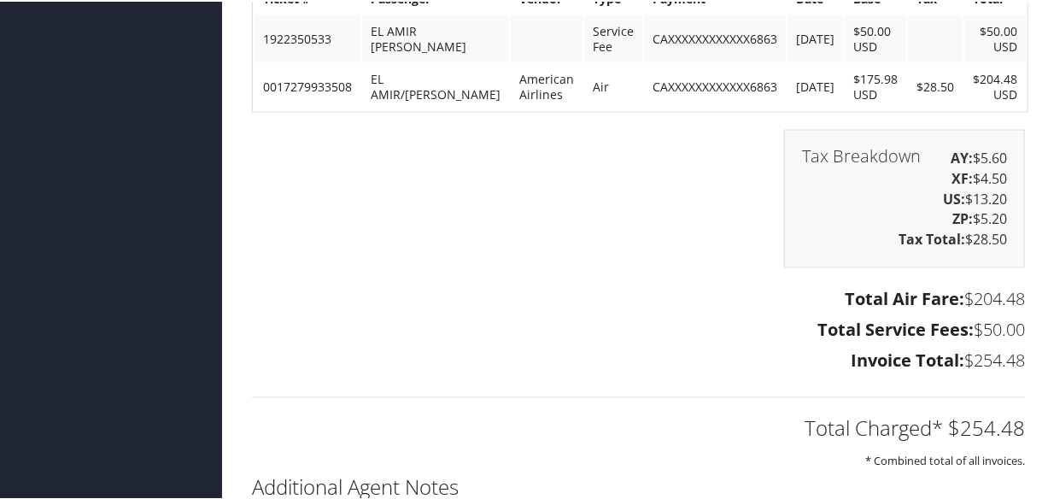
scroll to position [1939, 0]
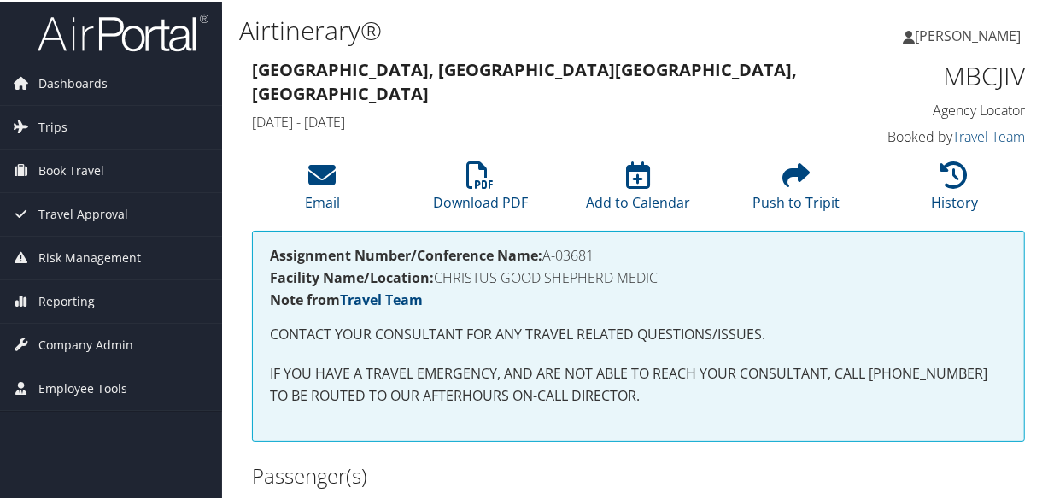
drag, startPoint x: 600, startPoint y: 254, endPoint x: 545, endPoint y: 253, distance: 55.5
click at [545, 253] on h4 "Assignment Number/Conference Name: A-03681" at bounding box center [638, 254] width 737 height 14
copy h4 "A-03681"
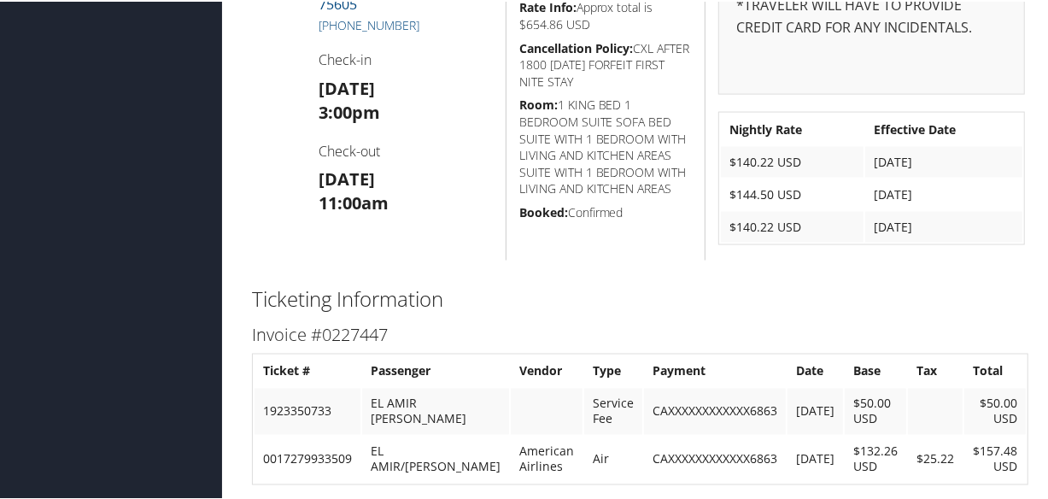
scroll to position [2156, 0]
